Goal: Find specific page/section: Find specific page/section

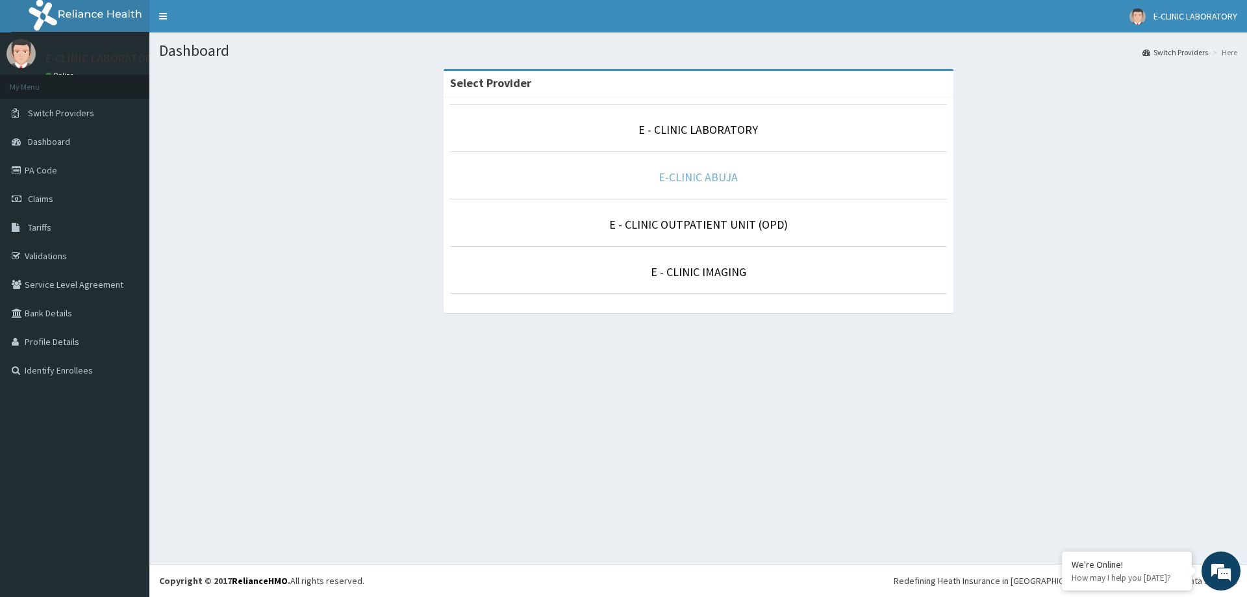
click at [668, 178] on link "E-CLINIC ABUJA" at bounding box center [698, 177] width 79 height 15
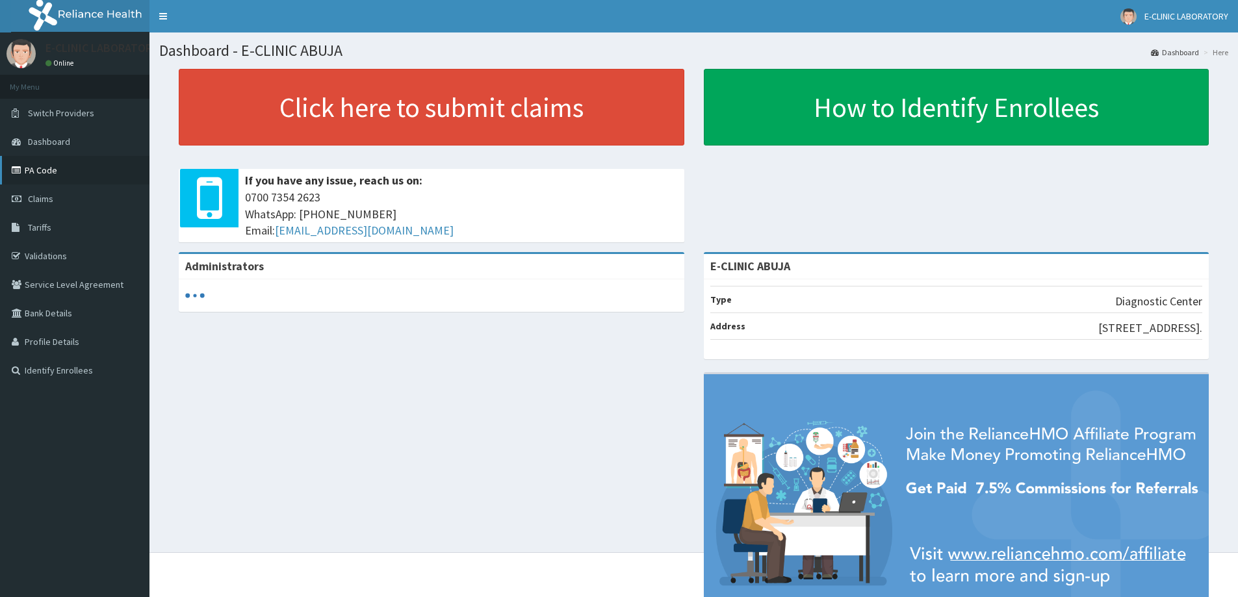
click at [53, 173] on link "PA Code" at bounding box center [74, 170] width 149 height 29
click at [45, 172] on link "PA Code" at bounding box center [74, 170] width 149 height 29
